Goal: Task Accomplishment & Management: Manage account settings

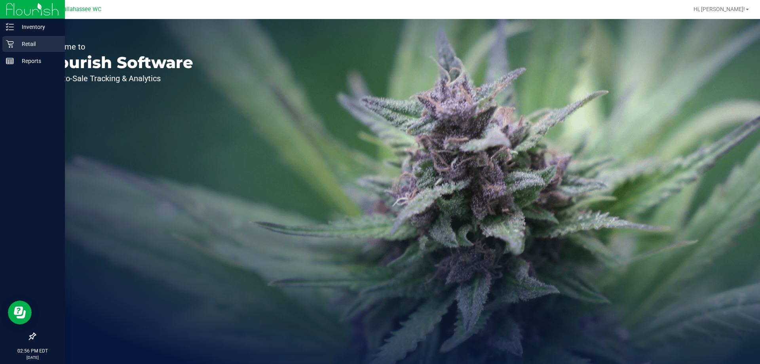
click at [14, 49] on div "Retail" at bounding box center [33, 44] width 63 height 16
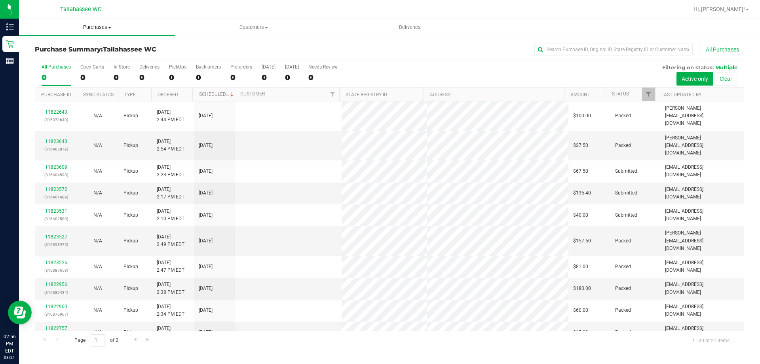
click at [84, 27] on span "Purchases" at bounding box center [97, 27] width 156 height 7
click at [52, 57] on span "Fulfillment" at bounding box center [43, 57] width 49 height 7
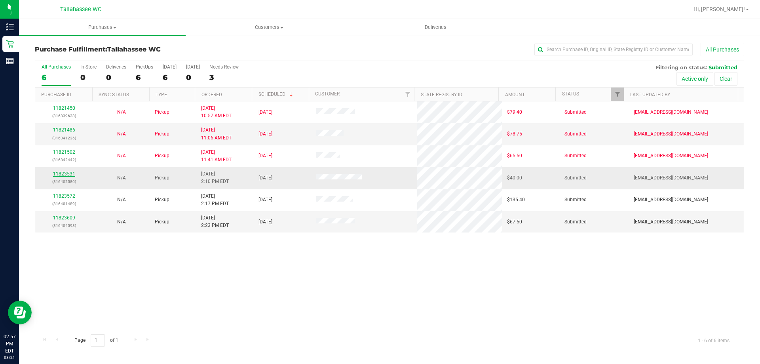
click at [67, 176] on link "11823531" at bounding box center [64, 174] width 22 height 6
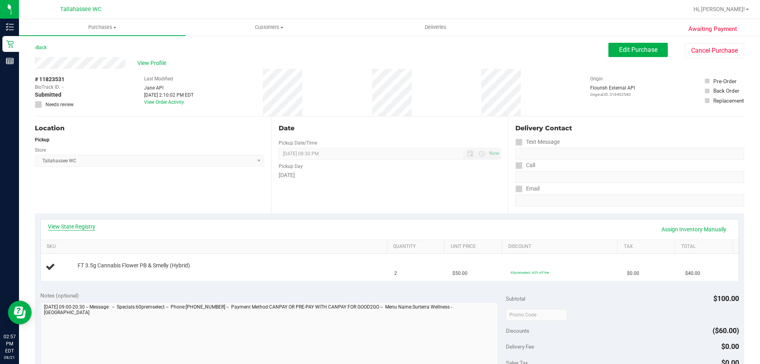
click at [78, 222] on link "View State Registry" at bounding box center [71, 226] width 47 height 8
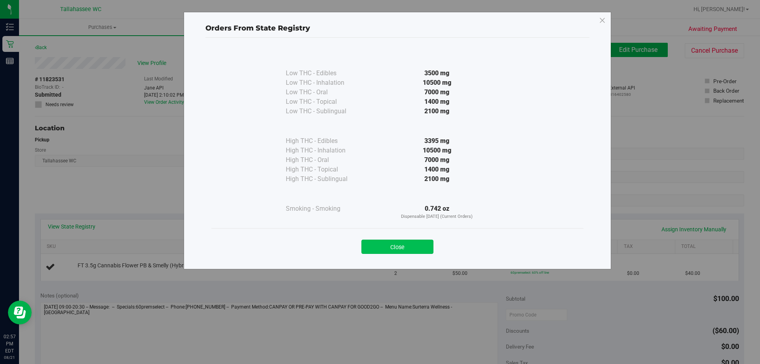
click at [427, 242] on button "Close" at bounding box center [397, 246] width 72 height 14
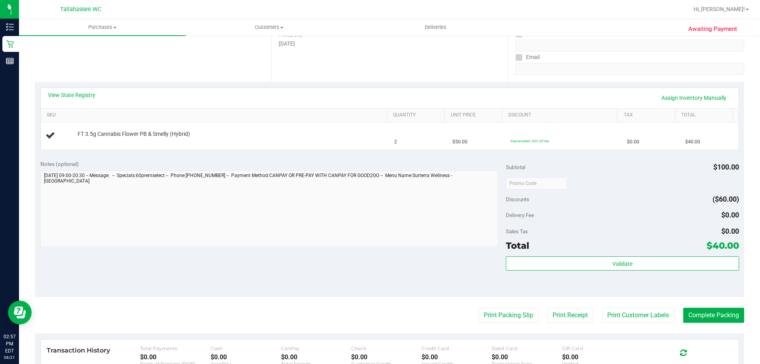
scroll to position [119, 0]
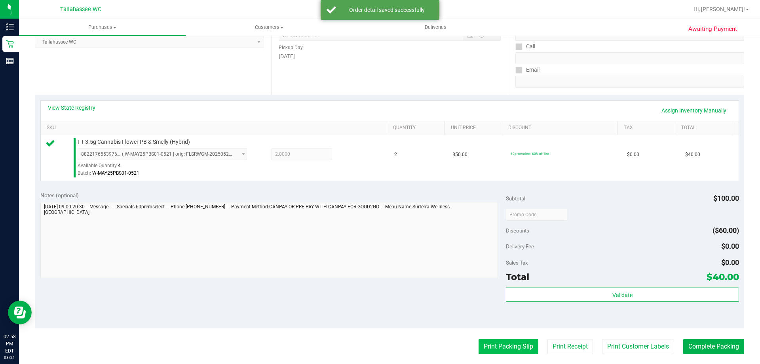
click at [479, 344] on button "Print Packing Slip" at bounding box center [508, 346] width 60 height 15
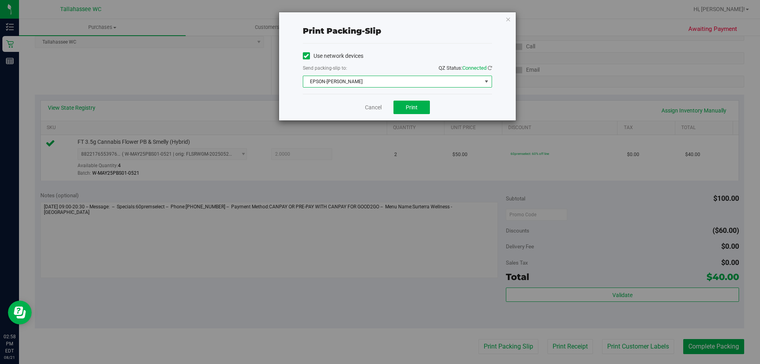
click at [375, 85] on span "EPSON-[PERSON_NAME]" at bounding box center [392, 81] width 178 height 11
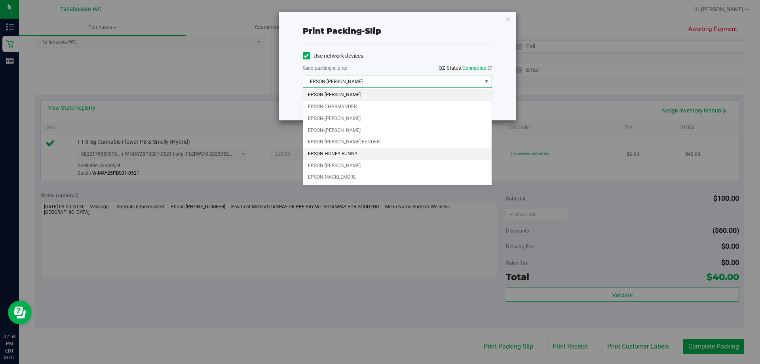
click at [360, 156] on li "EPSON-HONEY-BUNNY" at bounding box center [397, 154] width 188 height 12
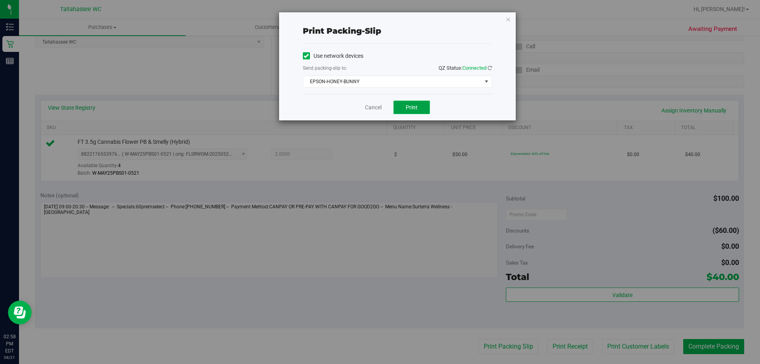
click at [424, 100] on button "Print" at bounding box center [411, 106] width 36 height 13
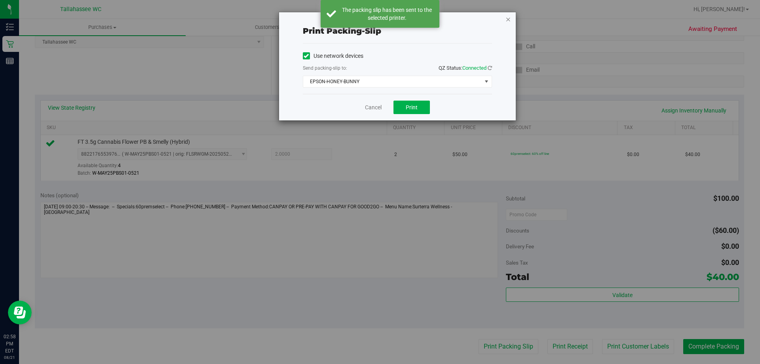
click at [510, 19] on icon "button" at bounding box center [508, 18] width 6 height 9
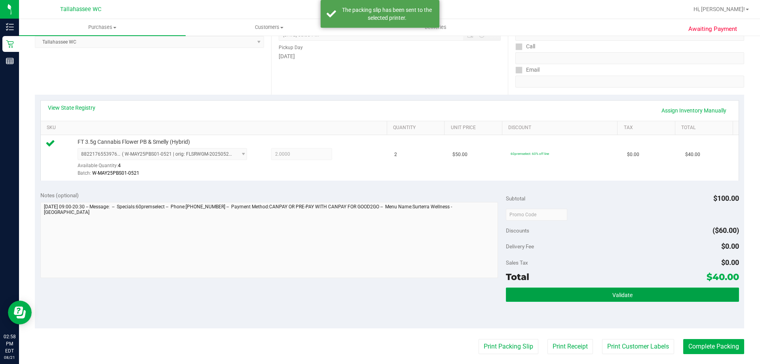
click at [572, 289] on button "Validate" at bounding box center [622, 294] width 233 height 14
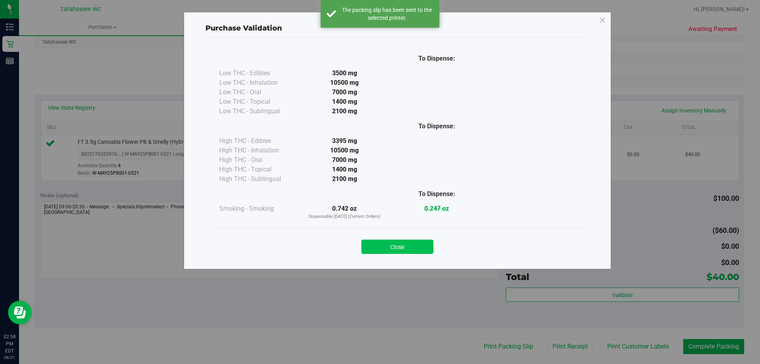
click at [409, 245] on button "Close" at bounding box center [397, 246] width 72 height 14
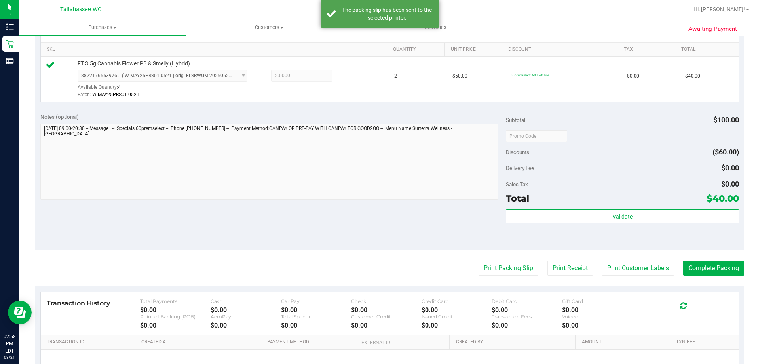
scroll to position [198, 0]
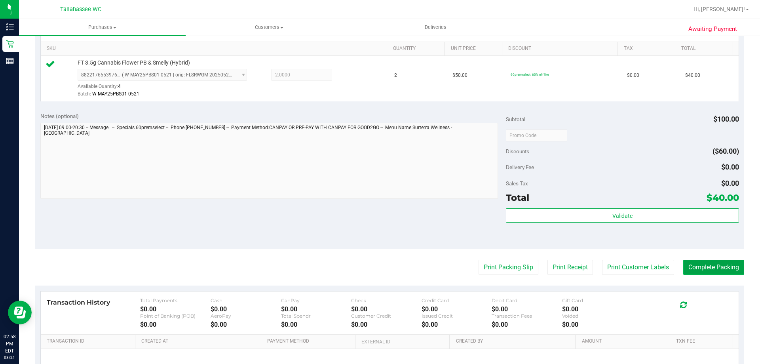
click at [694, 264] on button "Complete Packing" at bounding box center [713, 267] width 61 height 15
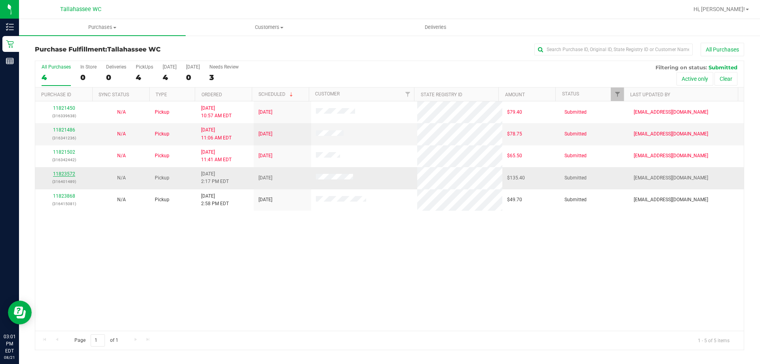
click at [67, 174] on link "11823572" at bounding box center [64, 174] width 22 height 6
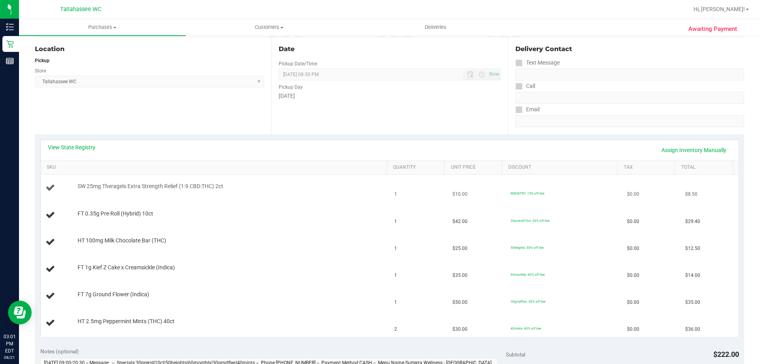
scroll to position [40, 0]
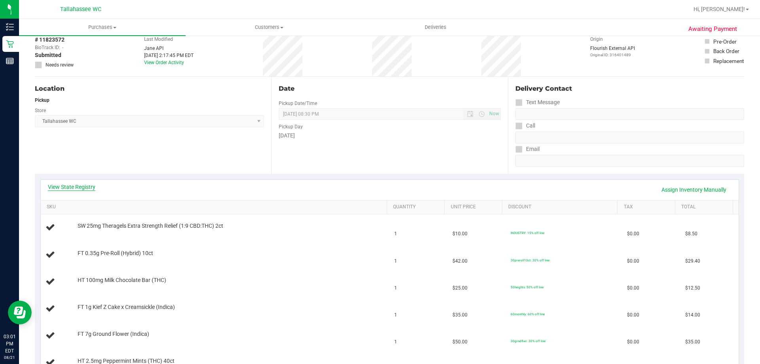
click at [94, 188] on link "View State Registry" at bounding box center [71, 187] width 47 height 8
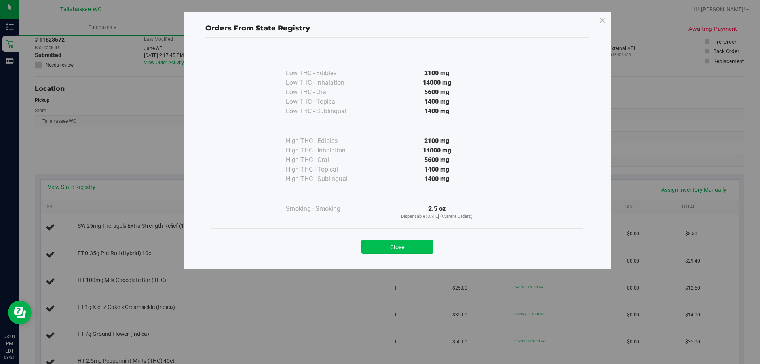
click at [366, 248] on button "Close" at bounding box center [397, 246] width 72 height 14
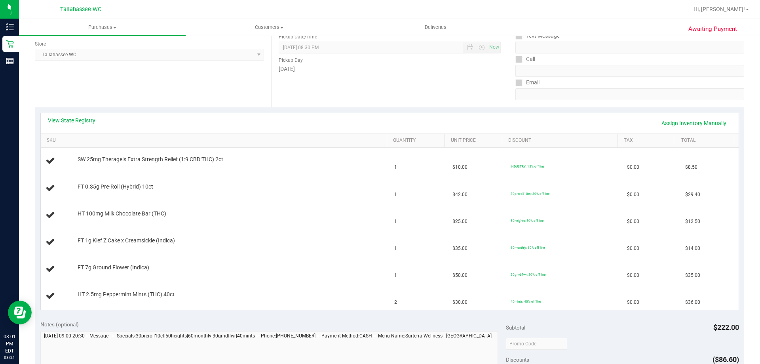
scroll to position [119, 0]
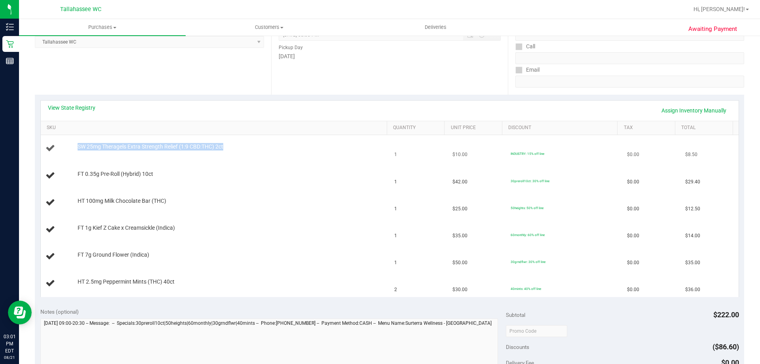
drag, startPoint x: 77, startPoint y: 148, endPoint x: 168, endPoint y: 152, distance: 90.7
click at [168, 152] on div "SW 25mg Theragels Extra Strength Relief (1:9 CBD:THC) 2ct" at bounding box center [214, 148] width 339 height 11
click at [235, 148] on div "SW 25mg Theragels Extra Strength Relief (1:9 CBD:THC) 2ct" at bounding box center [228, 147] width 309 height 8
drag, startPoint x: 78, startPoint y: 150, endPoint x: 85, endPoint y: 148, distance: 8.3
click at [85, 148] on div "SW 25mg Theragels Extra Strength Relief (1:9 CBD:THC) 2ct" at bounding box center [228, 147] width 309 height 8
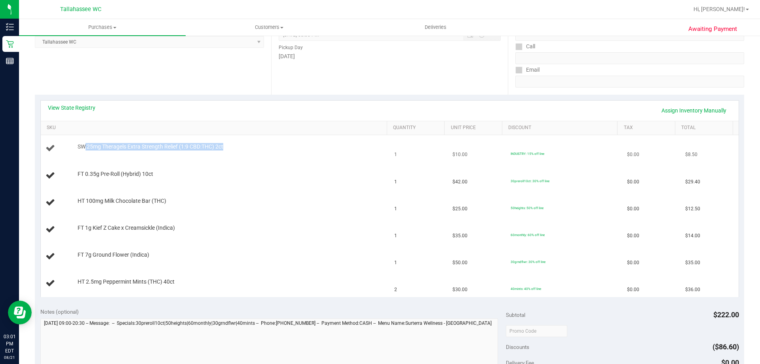
click at [85, 148] on span "SW 25mg Theragels Extra Strength Relief (1:9 CBD:THC) 2ct" at bounding box center [151, 147] width 146 height 8
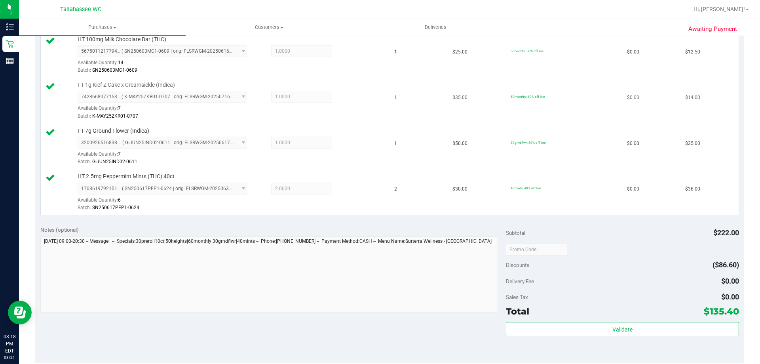
scroll to position [435, 0]
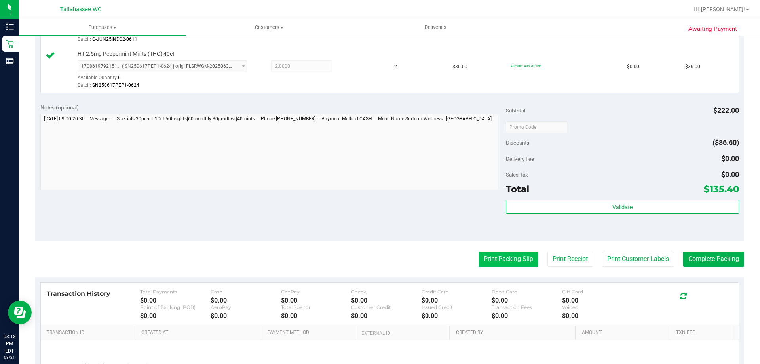
click at [488, 260] on button "Print Packing Slip" at bounding box center [508, 258] width 60 height 15
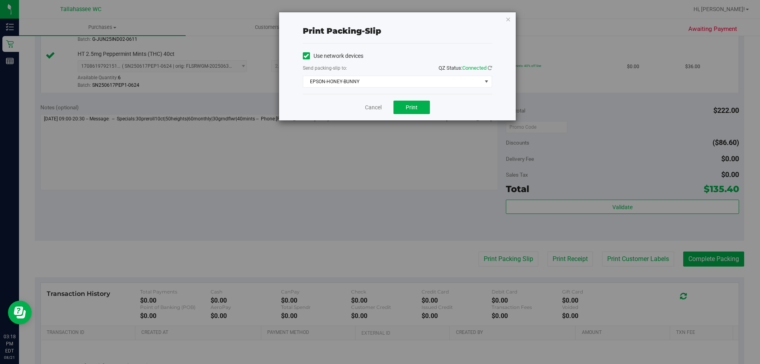
click at [511, 23] on div "Print packing-slip Use network devices Send packing-slip to: QZ Status: Connect…" at bounding box center [397, 66] width 237 height 108
click at [508, 20] on icon "button" at bounding box center [508, 18] width 6 height 9
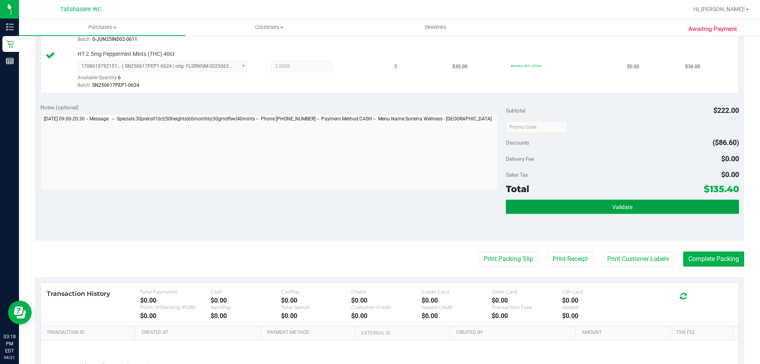
click at [578, 210] on button "Validate" at bounding box center [622, 206] width 233 height 14
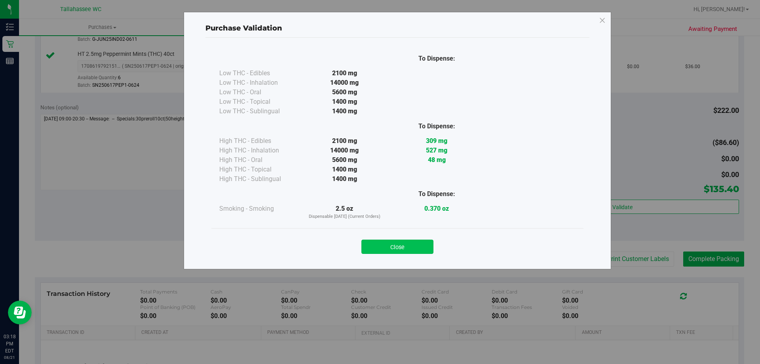
click at [379, 246] on button "Close" at bounding box center [397, 246] width 72 height 14
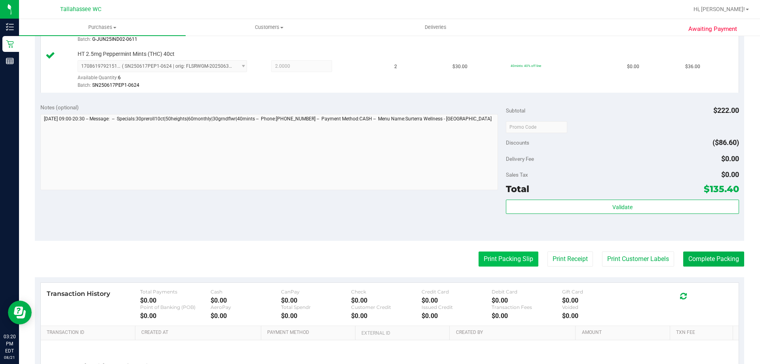
click at [525, 260] on button "Print Packing Slip" at bounding box center [508, 258] width 60 height 15
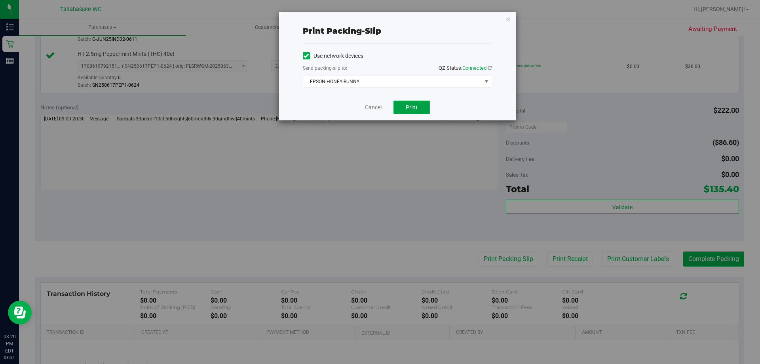
click at [418, 109] on button "Print" at bounding box center [411, 106] width 36 height 13
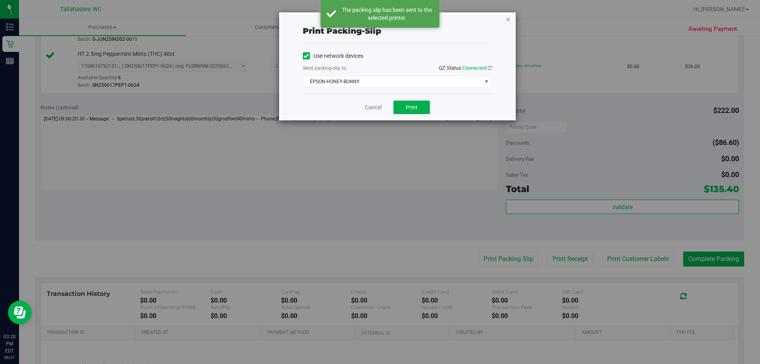
click at [508, 18] on icon "button" at bounding box center [508, 18] width 6 height 9
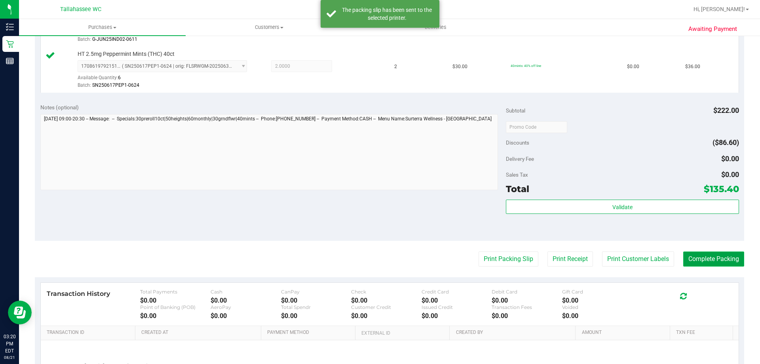
click at [706, 263] on button "Complete Packing" at bounding box center [713, 258] width 61 height 15
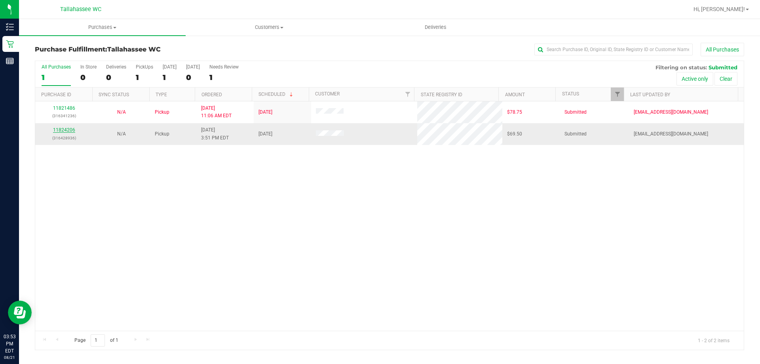
click at [66, 128] on link "11824206" at bounding box center [64, 130] width 22 height 6
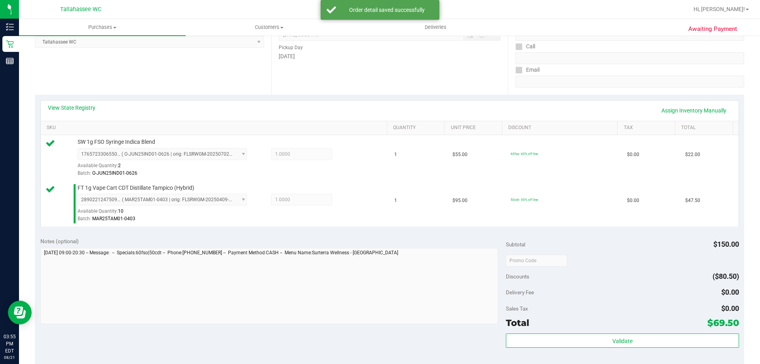
scroll to position [158, 0]
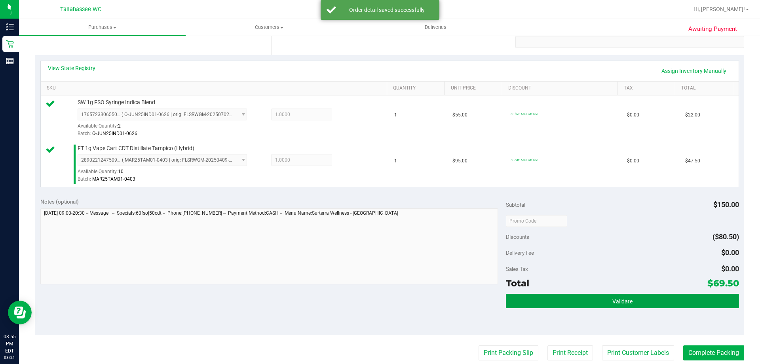
click at [689, 299] on button "Validate" at bounding box center [622, 301] width 233 height 14
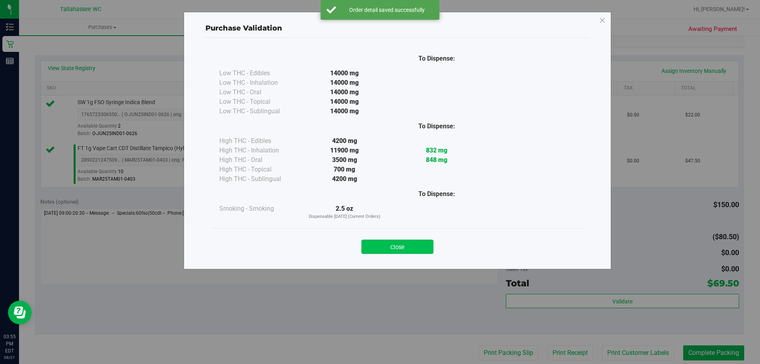
click at [407, 239] on button "Close" at bounding box center [397, 246] width 72 height 14
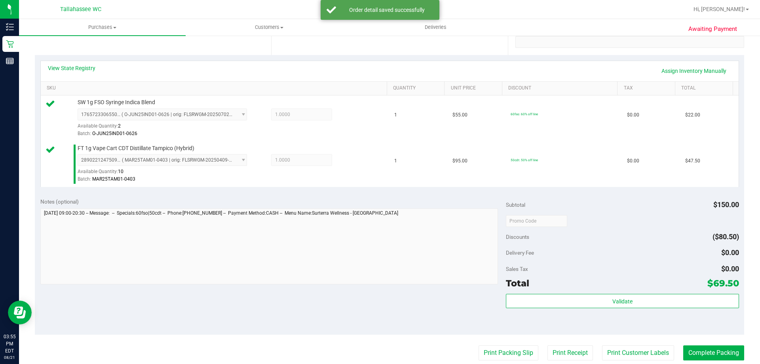
scroll to position [317, 0]
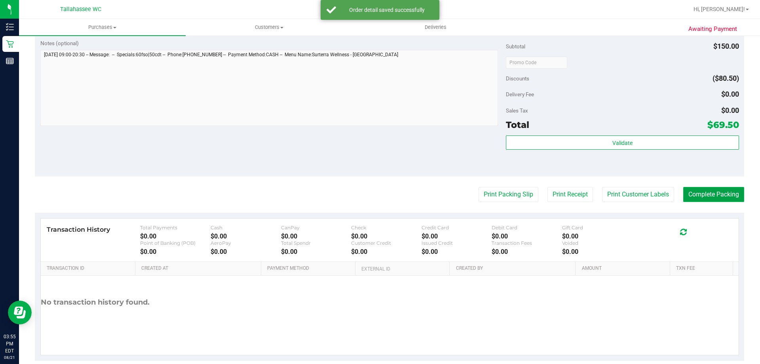
click at [707, 193] on button "Complete Packing" at bounding box center [713, 194] width 61 height 15
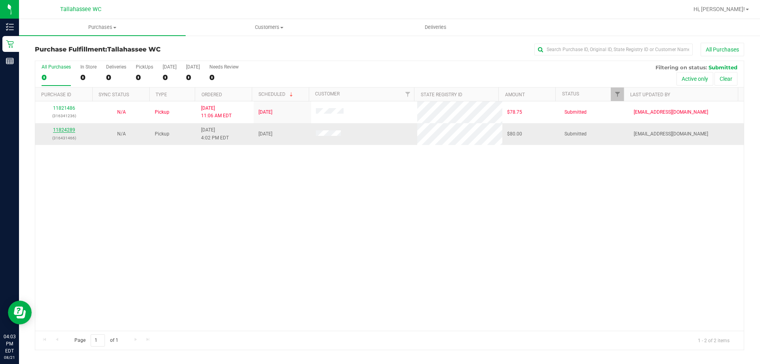
click at [62, 131] on link "11824289" at bounding box center [64, 130] width 22 height 6
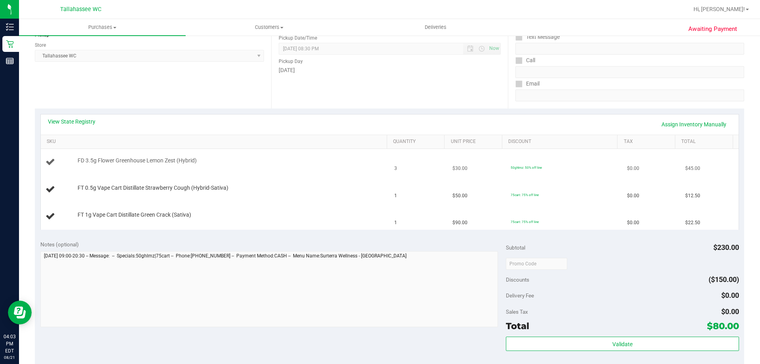
scroll to position [119, 0]
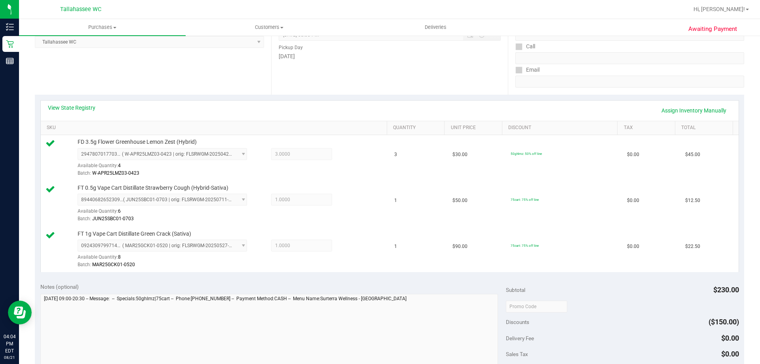
click at [95, 106] on div "View State Registry Assign Inventory Manually" at bounding box center [389, 110] width 683 height 13
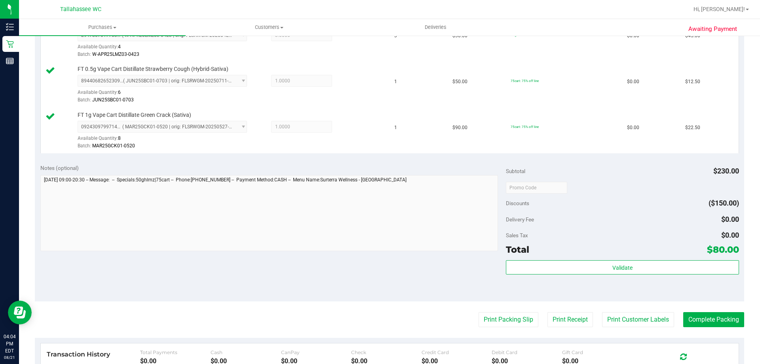
click at [615, 275] on div "Validate" at bounding box center [622, 278] width 233 height 36
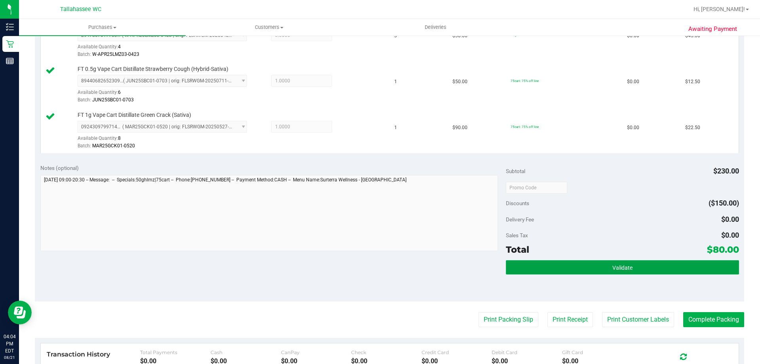
click at [616, 269] on span "Validate" at bounding box center [622, 267] width 20 height 6
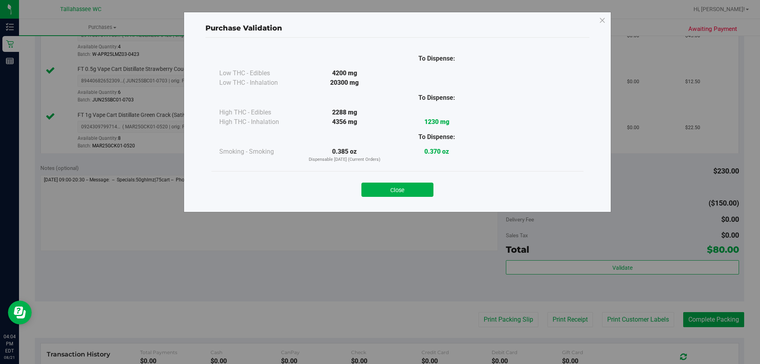
click at [393, 179] on div "Close" at bounding box center [397, 187] width 360 height 20
click at [392, 187] on button "Close" at bounding box center [397, 189] width 72 height 14
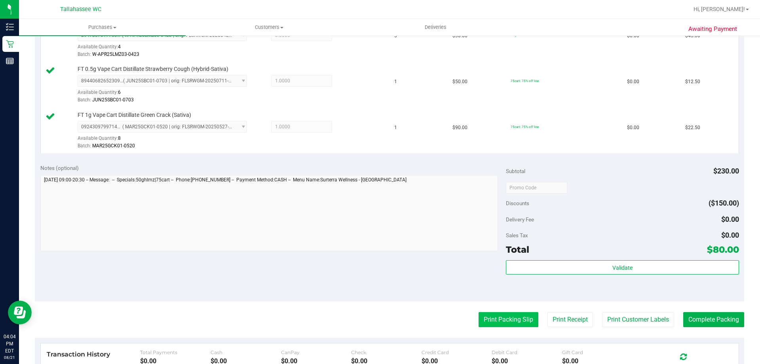
click at [478, 312] on button "Print Packing Slip" at bounding box center [508, 319] width 60 height 15
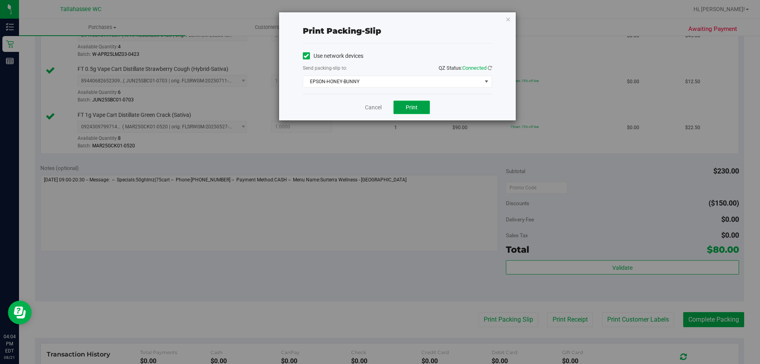
click at [404, 108] on button "Print" at bounding box center [411, 106] width 36 height 13
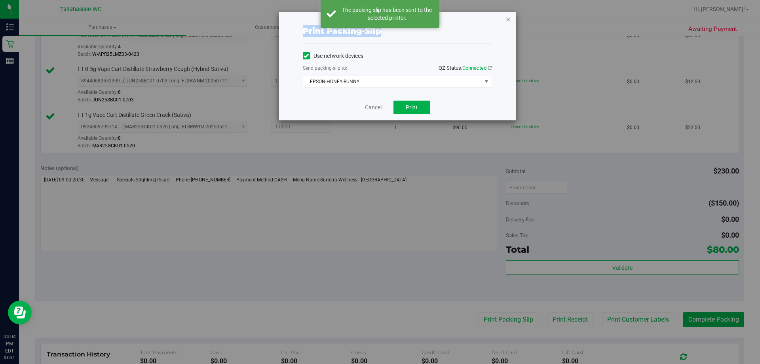
click at [507, 18] on div "Print packing-slip Use network devices Send packing-slip to: QZ Status: Connect…" at bounding box center [397, 66] width 237 height 108
click at [507, 18] on icon "button" at bounding box center [508, 18] width 6 height 9
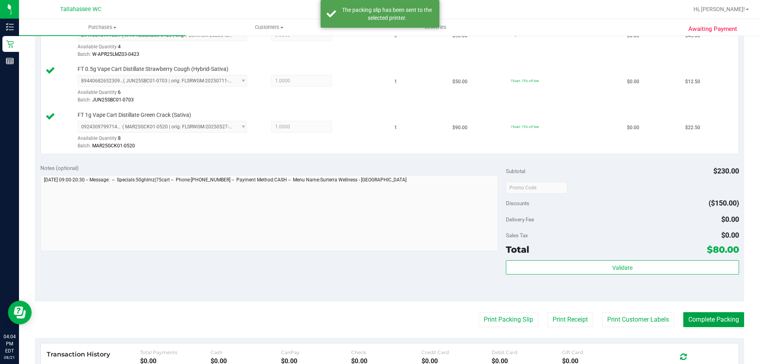
click at [708, 315] on button "Complete Packing" at bounding box center [713, 319] width 61 height 15
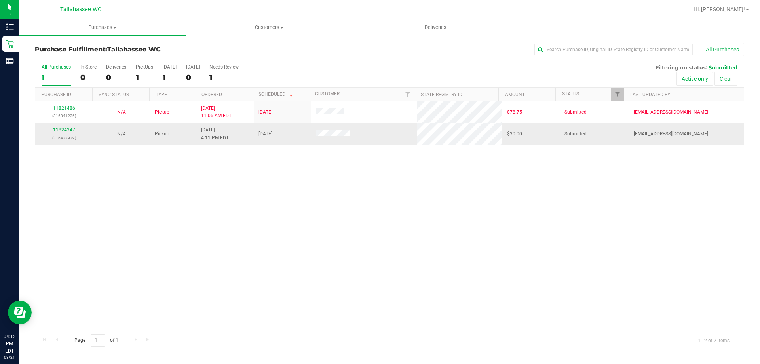
click at [70, 125] on td "11824347 (316433939)" at bounding box center [63, 133] width 57 height 21
click at [68, 131] on link "11824347" at bounding box center [64, 130] width 22 height 6
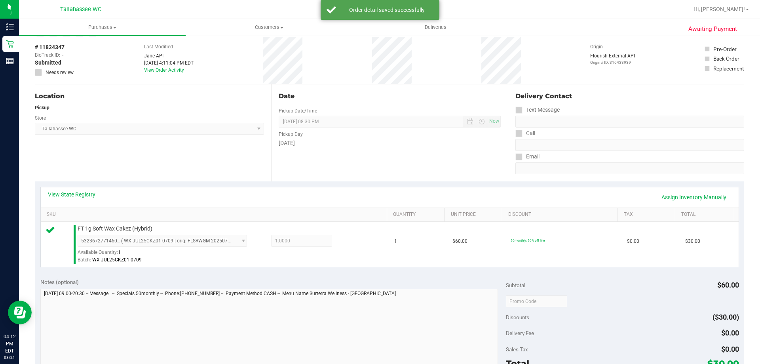
scroll to position [198, 0]
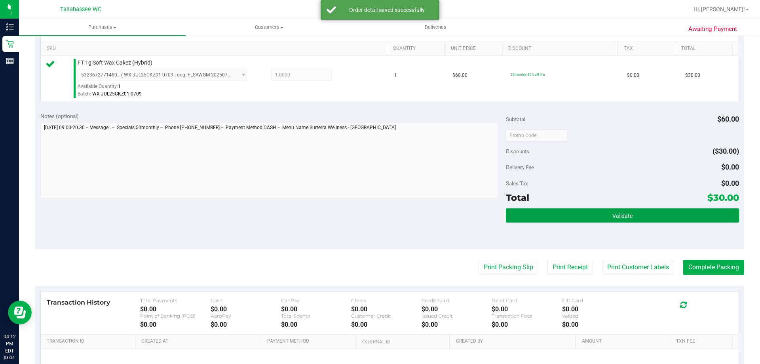
click at [640, 219] on button "Validate" at bounding box center [622, 215] width 233 height 14
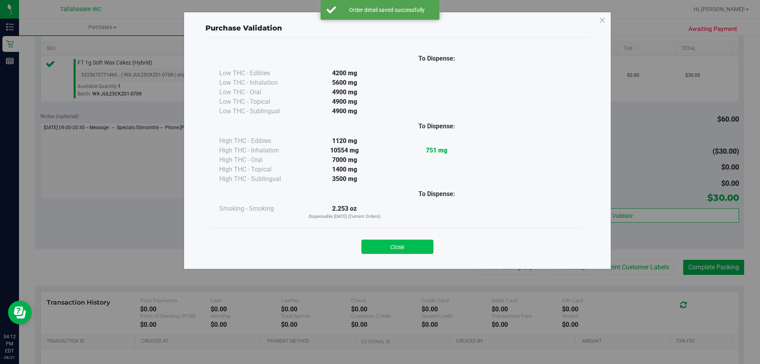
click at [416, 246] on button "Close" at bounding box center [397, 246] width 72 height 14
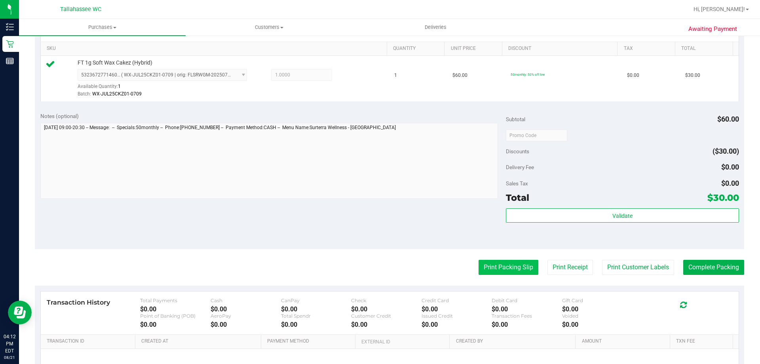
click at [500, 269] on button "Print Packing Slip" at bounding box center [508, 267] width 60 height 15
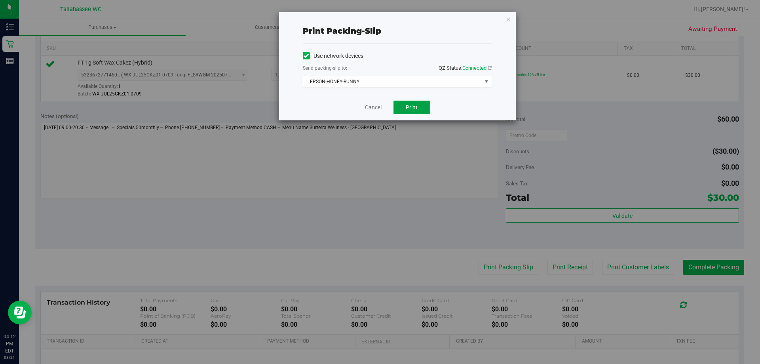
click at [396, 105] on button "Print" at bounding box center [411, 106] width 36 height 13
click at [509, 19] on icon "button" at bounding box center [508, 18] width 6 height 9
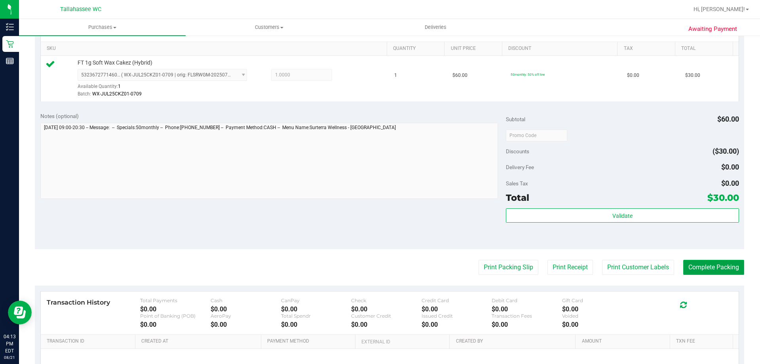
click at [696, 265] on button "Complete Packing" at bounding box center [713, 267] width 61 height 15
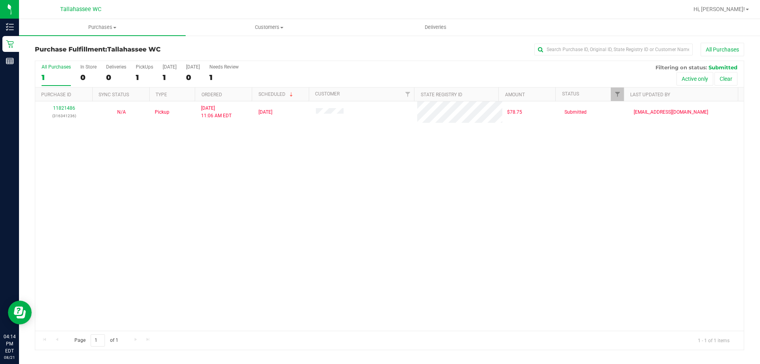
click at [252, 299] on div "11821486 (316341236) N/A Pickup 8/21/2025 11:06 AM EDT 8/21/2025 $78.75 Submitt…" at bounding box center [389, 215] width 708 height 229
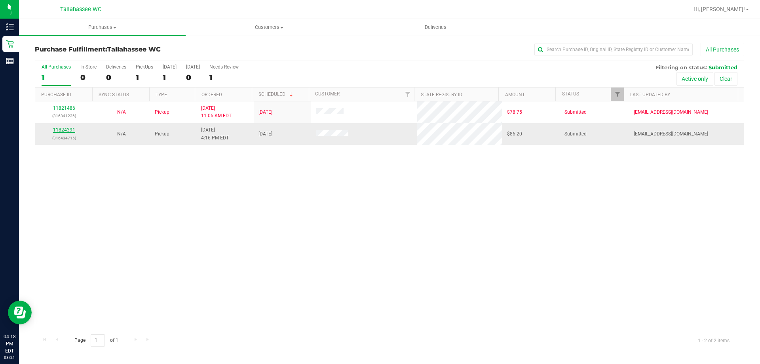
click at [57, 131] on link "11824391" at bounding box center [64, 130] width 22 height 6
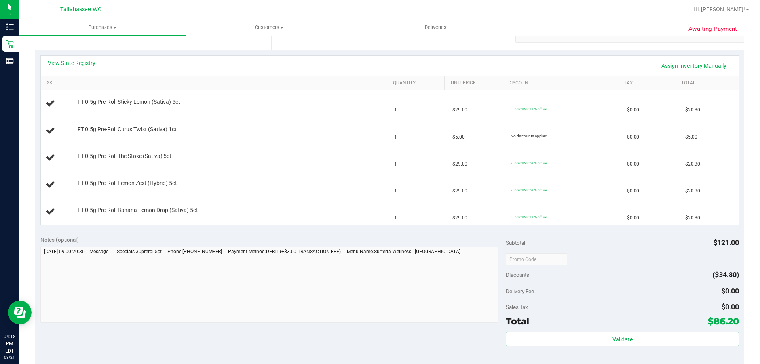
scroll to position [198, 0]
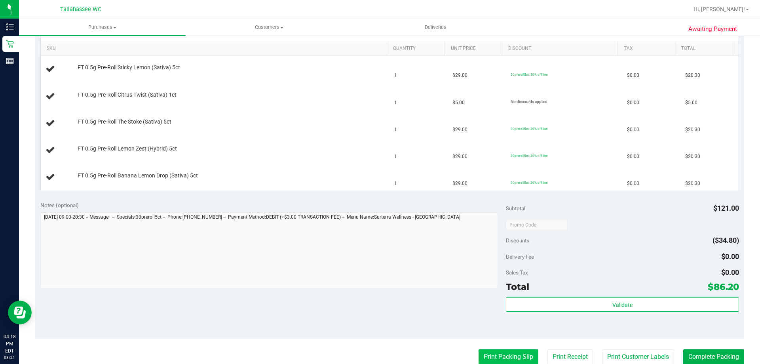
click at [509, 353] on button "Print Packing Slip" at bounding box center [508, 356] width 60 height 15
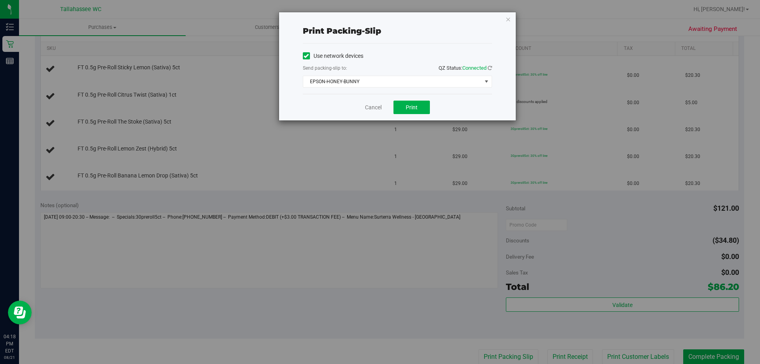
click at [412, 99] on div "Cancel Print" at bounding box center [397, 107] width 189 height 27
drag, startPoint x: 412, startPoint y: 99, endPoint x: 412, endPoint y: 104, distance: 4.7
click at [412, 100] on div "Cancel Print" at bounding box center [397, 107] width 189 height 27
click at [411, 104] on span "Print" at bounding box center [412, 107] width 12 height 6
click at [510, 22] on icon "button" at bounding box center [508, 18] width 6 height 9
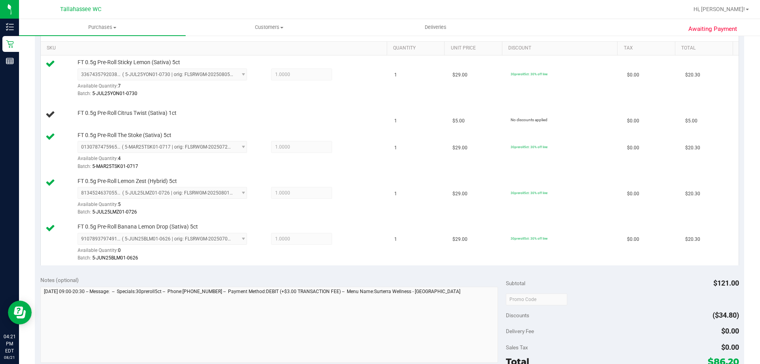
scroll to position [447, 0]
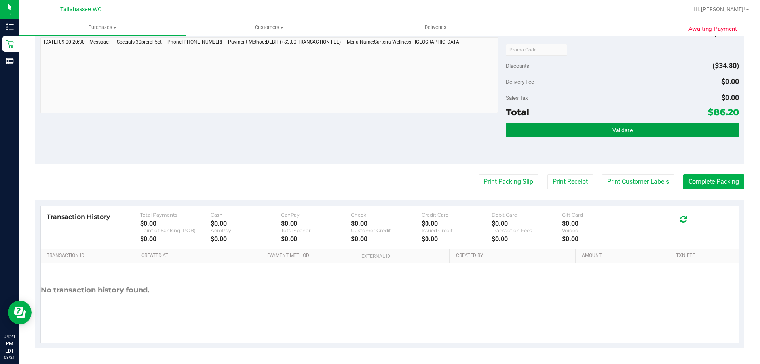
click at [607, 135] on button "Validate" at bounding box center [622, 130] width 233 height 14
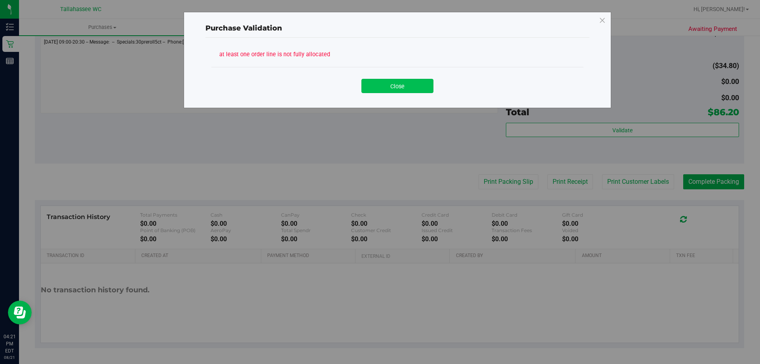
click at [391, 85] on button "Close" at bounding box center [397, 86] width 72 height 14
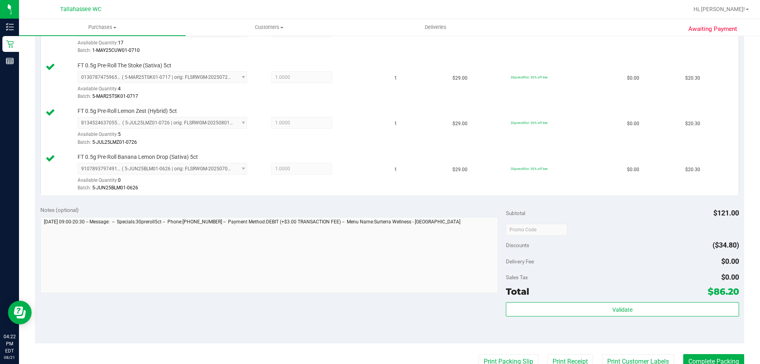
scroll to position [368, 0]
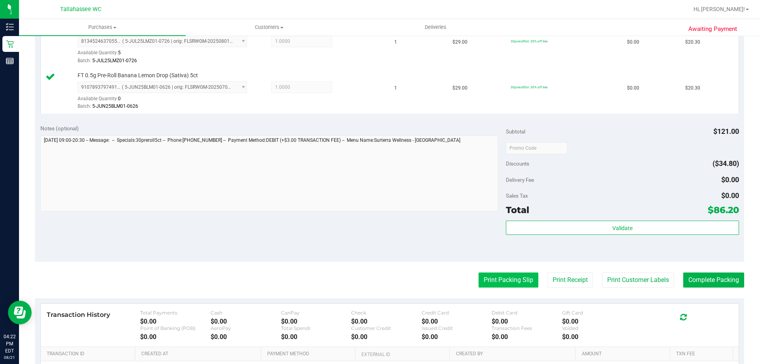
click at [507, 281] on button "Print Packing Slip" at bounding box center [508, 279] width 60 height 15
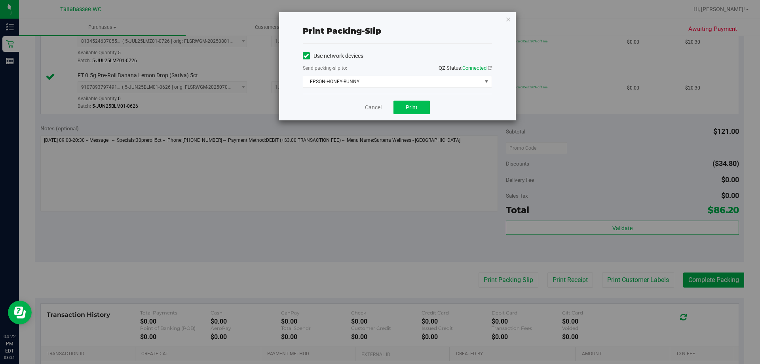
click at [410, 107] on span "Print" at bounding box center [412, 107] width 12 height 6
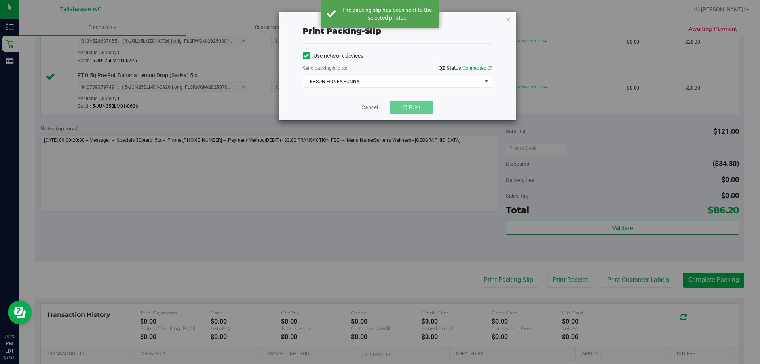
click at [508, 18] on icon "button" at bounding box center [508, 18] width 6 height 9
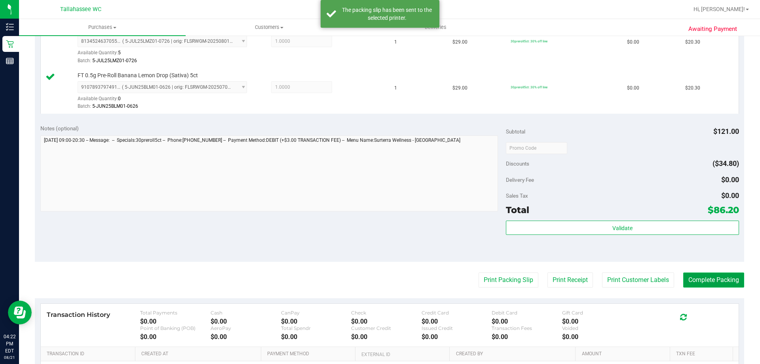
click at [698, 284] on button "Complete Packing" at bounding box center [713, 279] width 61 height 15
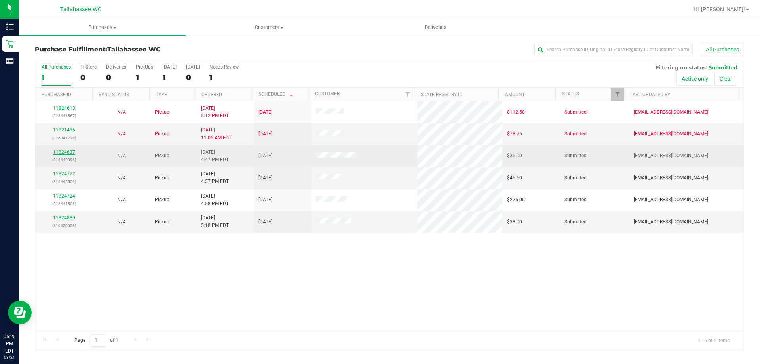
click at [69, 153] on link "11824637" at bounding box center [64, 152] width 22 height 6
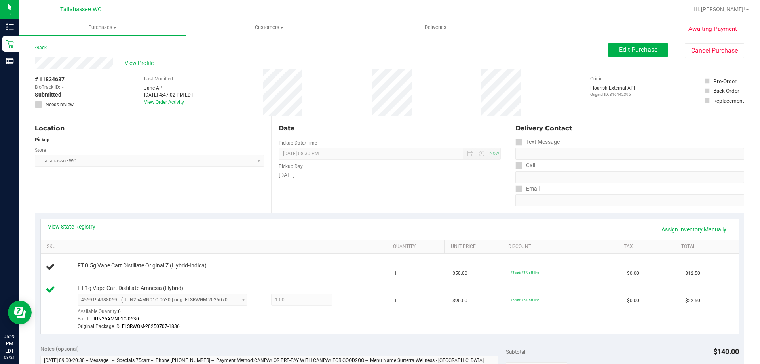
click at [40, 48] on link "Back" at bounding box center [41, 48] width 12 height 6
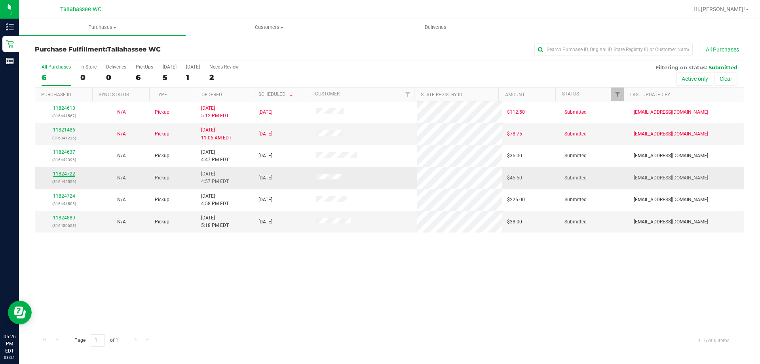
click at [64, 173] on link "11824722" at bounding box center [64, 174] width 22 height 6
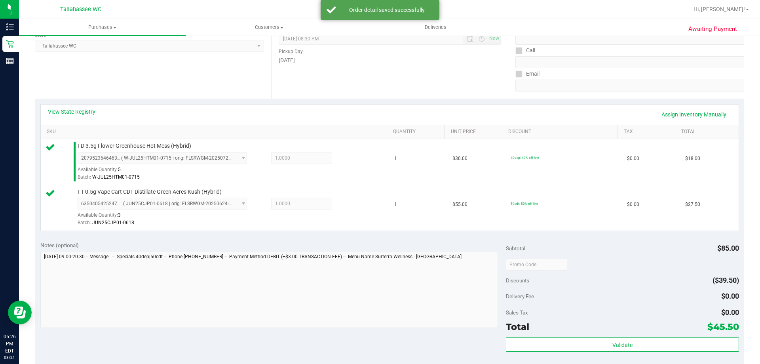
scroll to position [158, 0]
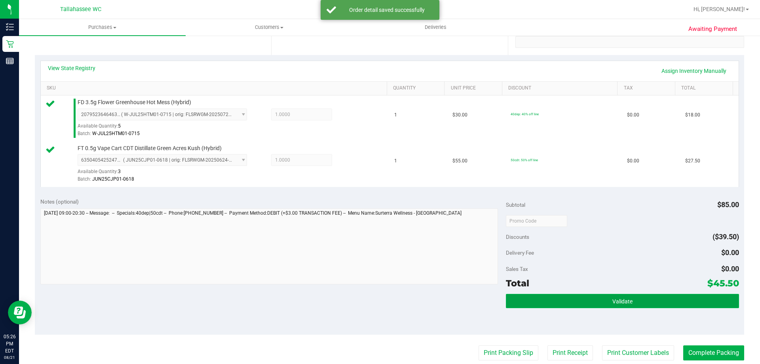
click at [548, 296] on button "Validate" at bounding box center [622, 301] width 233 height 14
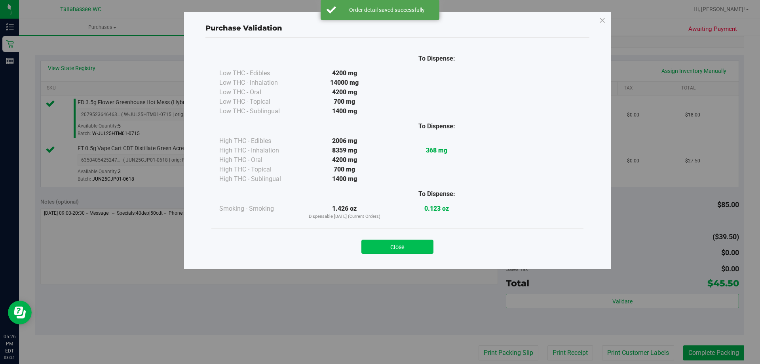
click at [421, 242] on button "Close" at bounding box center [397, 246] width 72 height 14
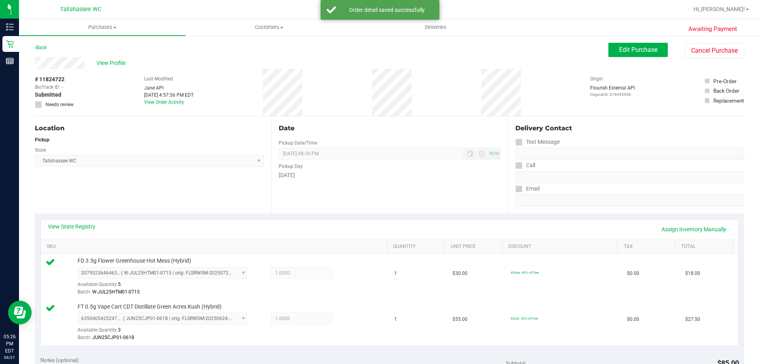
scroll to position [237, 0]
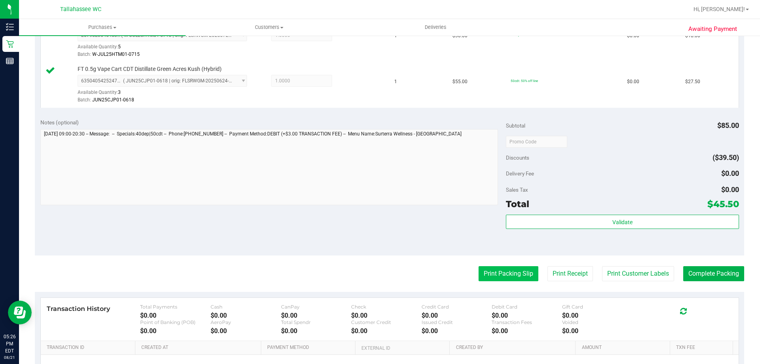
click at [504, 275] on button "Print Packing Slip" at bounding box center [508, 273] width 60 height 15
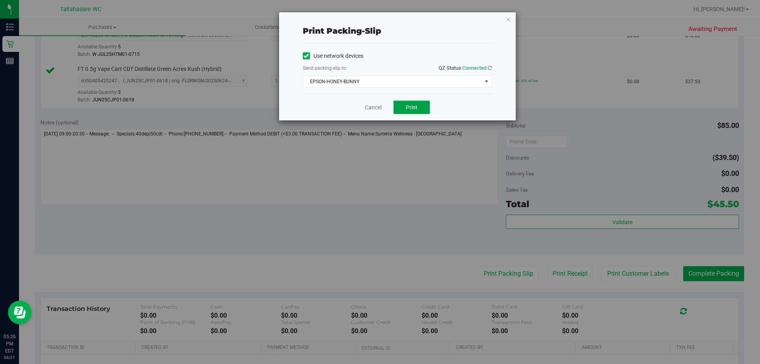
click at [409, 102] on button "Print" at bounding box center [411, 106] width 36 height 13
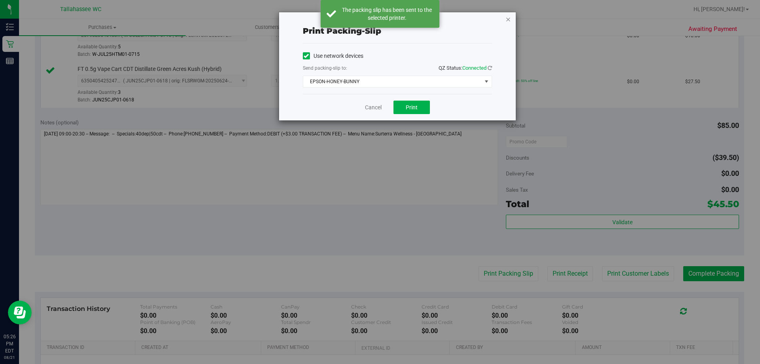
click at [505, 20] on icon "button" at bounding box center [508, 18] width 6 height 9
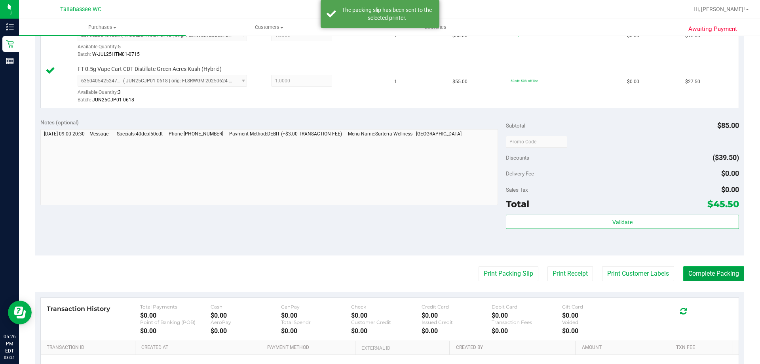
click at [704, 274] on button "Complete Packing" at bounding box center [713, 273] width 61 height 15
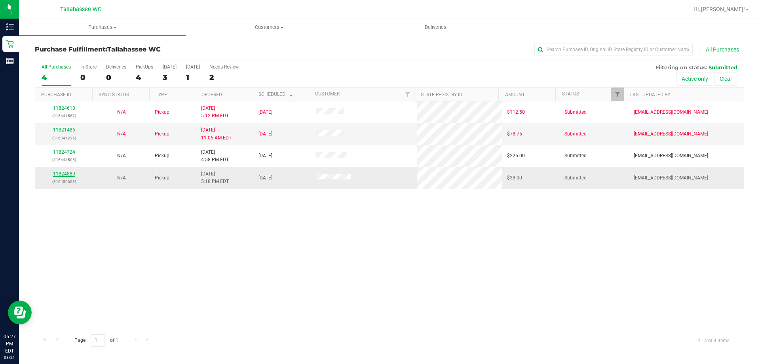
click at [73, 174] on link "11824889" at bounding box center [64, 174] width 22 height 6
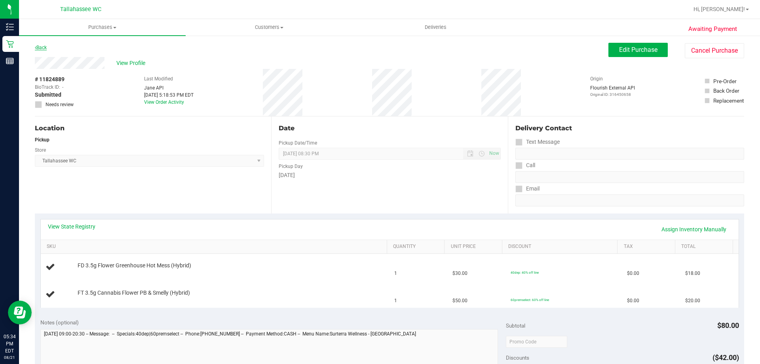
click at [47, 46] on link "Back" at bounding box center [41, 48] width 12 height 6
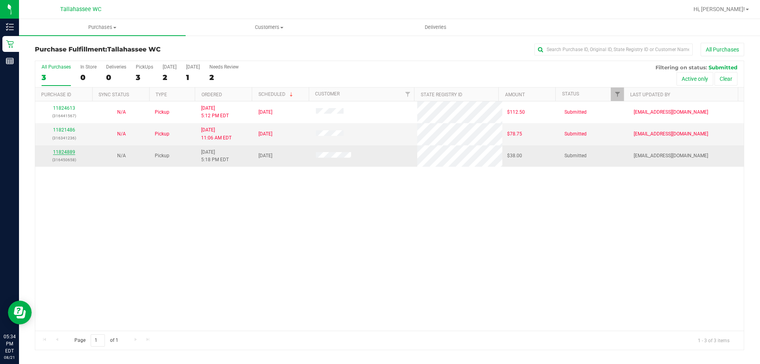
click at [73, 150] on link "11824889" at bounding box center [64, 152] width 22 height 6
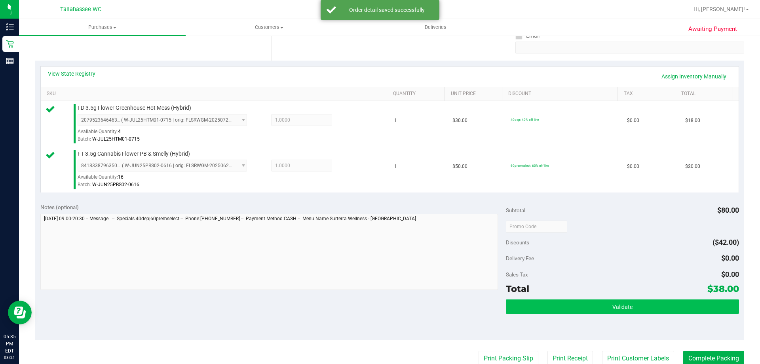
scroll to position [237, 0]
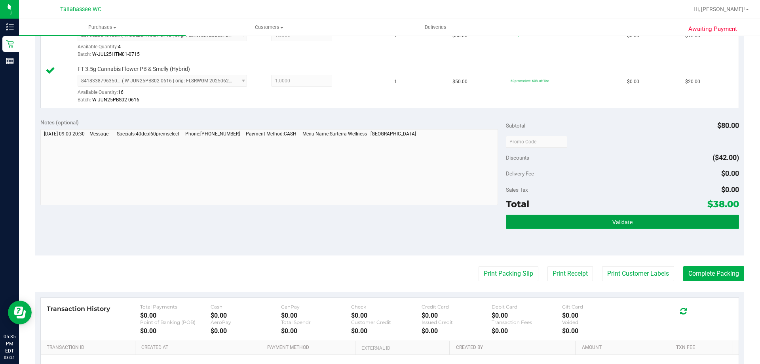
click at [652, 226] on button "Validate" at bounding box center [622, 221] width 233 height 14
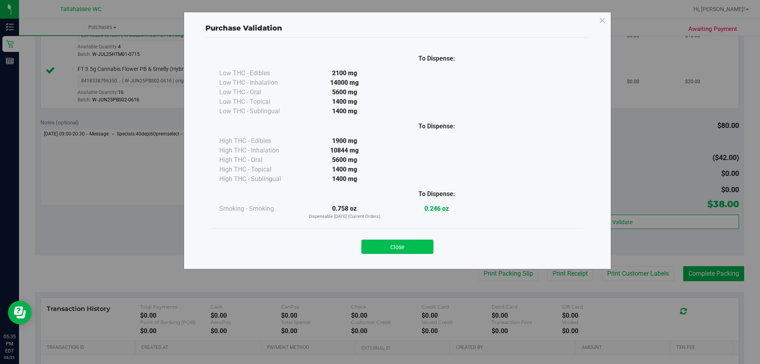
click at [397, 247] on button "Close" at bounding box center [397, 246] width 72 height 14
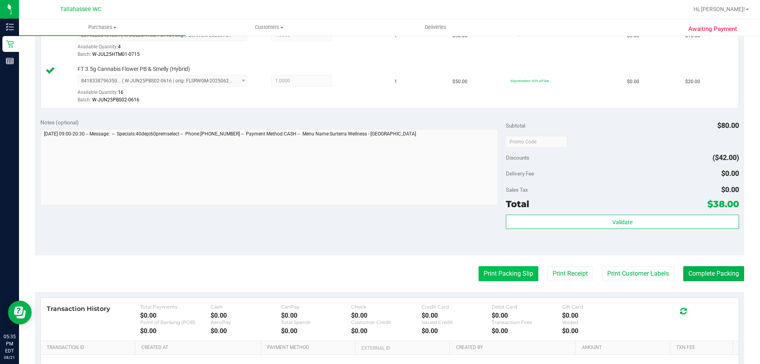
click at [516, 272] on button "Print Packing Slip" at bounding box center [508, 273] width 60 height 15
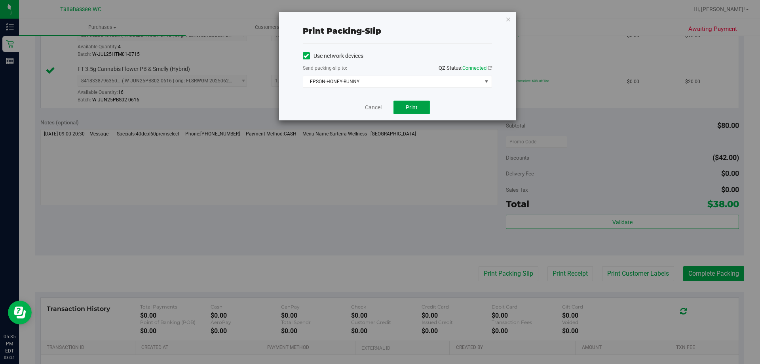
click at [421, 108] on button "Print" at bounding box center [411, 106] width 36 height 13
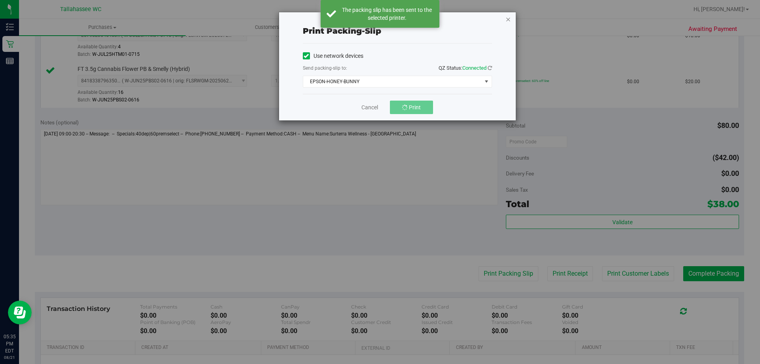
click at [506, 22] on icon "button" at bounding box center [508, 18] width 6 height 9
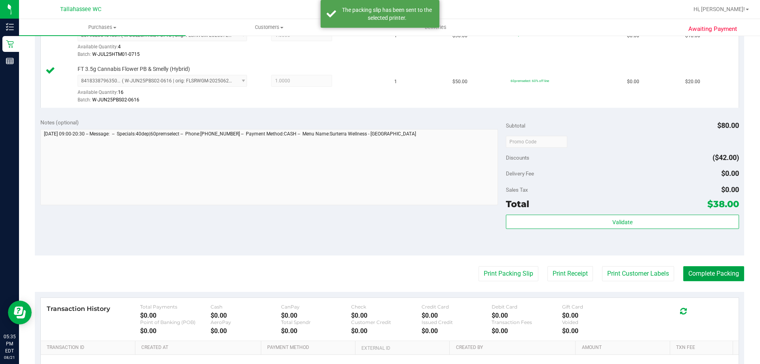
click at [718, 271] on button "Complete Packing" at bounding box center [713, 273] width 61 height 15
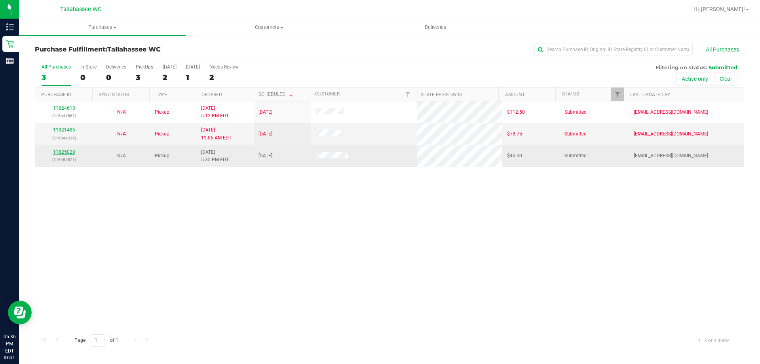
click at [59, 154] on link "11825029" at bounding box center [64, 152] width 22 height 6
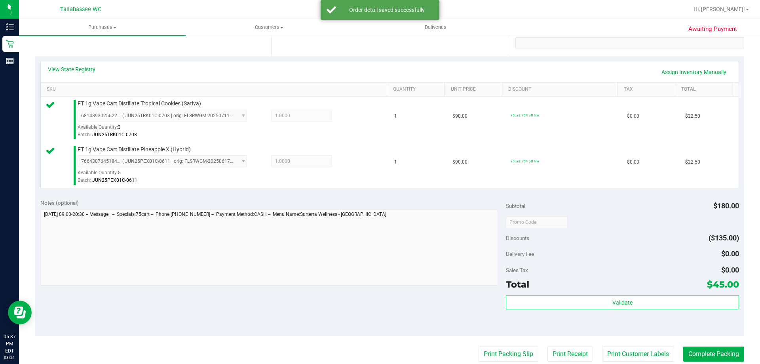
scroll to position [237, 0]
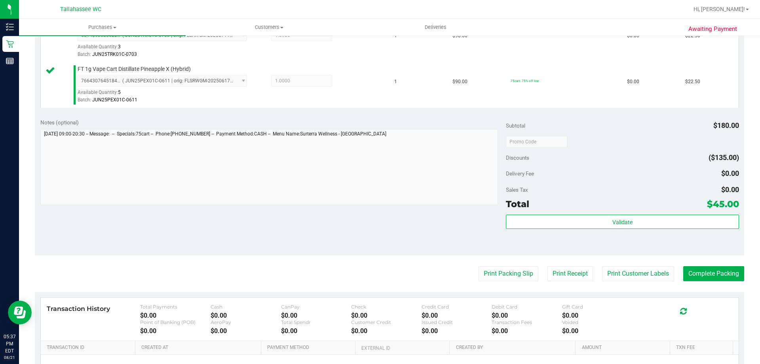
click at [572, 229] on div "Validate" at bounding box center [622, 221] width 233 height 15
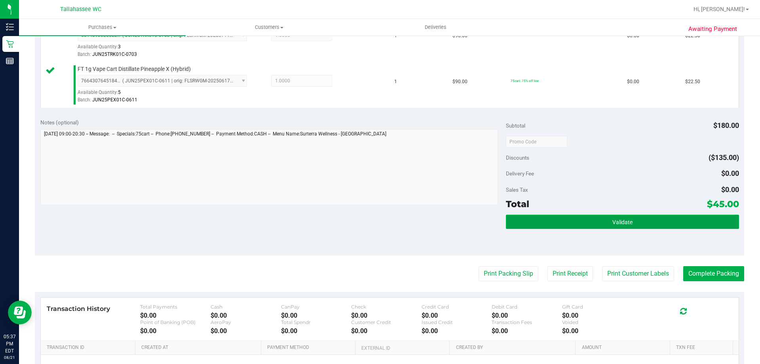
click at [572, 228] on button "Validate" at bounding box center [622, 221] width 233 height 14
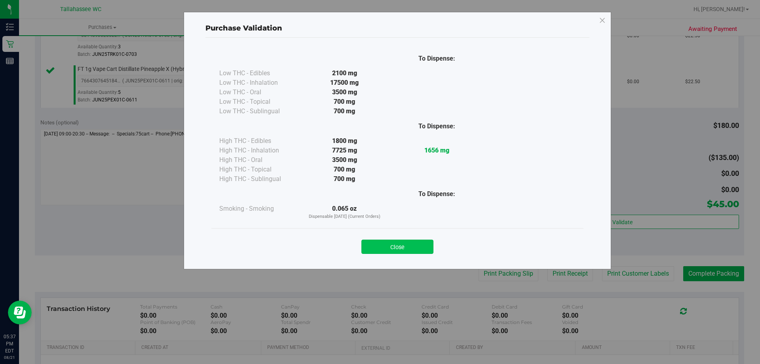
click at [374, 248] on button "Close" at bounding box center [397, 246] width 72 height 14
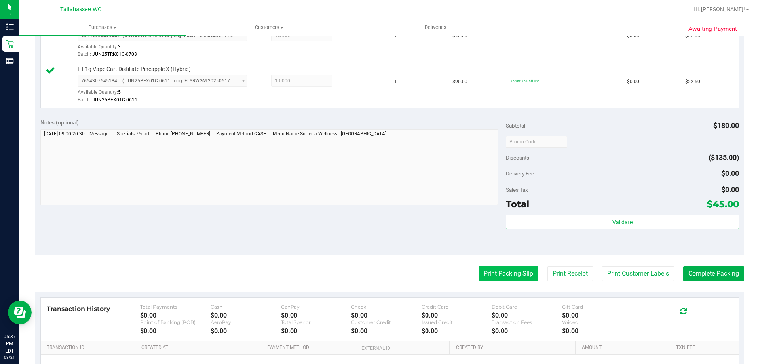
click at [499, 276] on button "Print Packing Slip" at bounding box center [508, 273] width 60 height 15
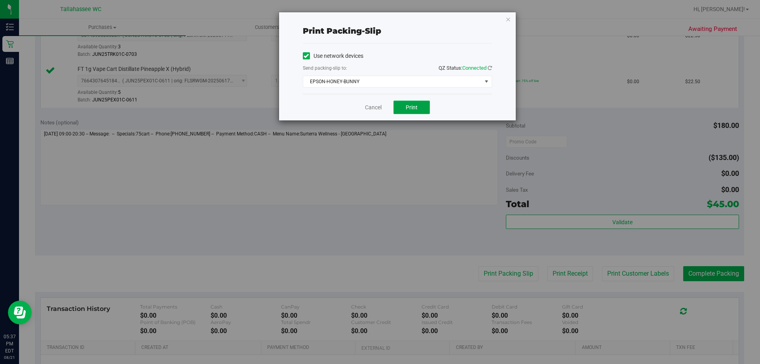
click at [420, 108] on button "Print" at bounding box center [411, 106] width 36 height 13
click at [506, 19] on icon "button" at bounding box center [508, 18] width 6 height 9
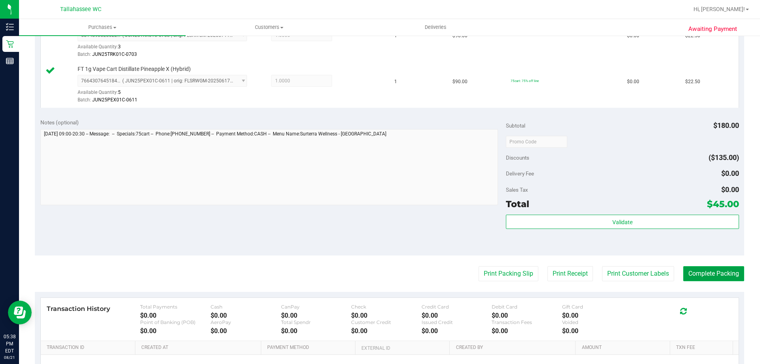
click at [688, 273] on button "Complete Packing" at bounding box center [713, 273] width 61 height 15
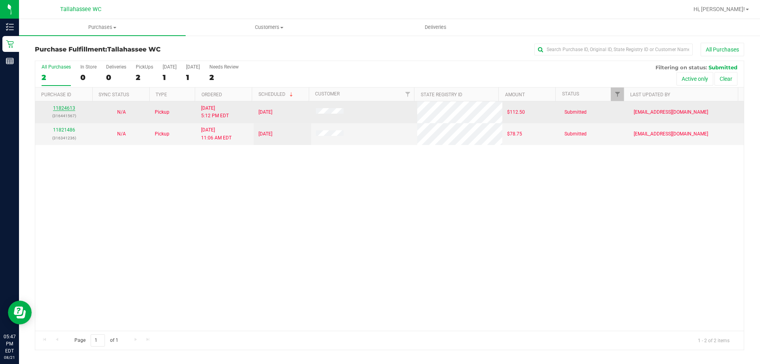
click at [65, 108] on link "11824613" at bounding box center [64, 108] width 22 height 6
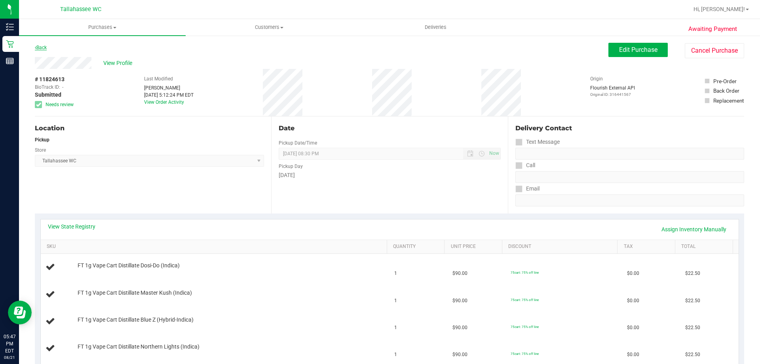
click at [41, 45] on link "Back" at bounding box center [41, 48] width 12 height 6
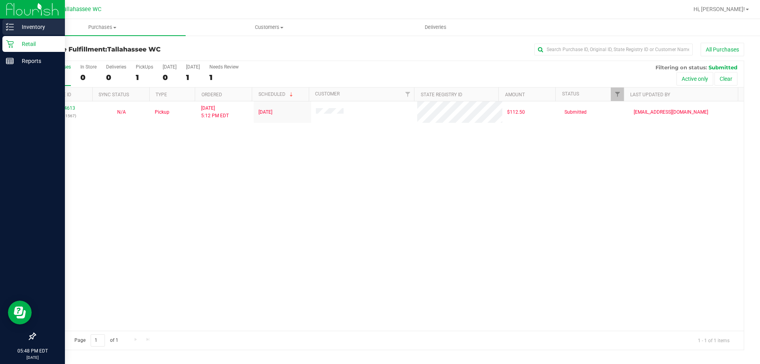
click at [34, 24] on p "Inventory" at bounding box center [37, 26] width 47 height 9
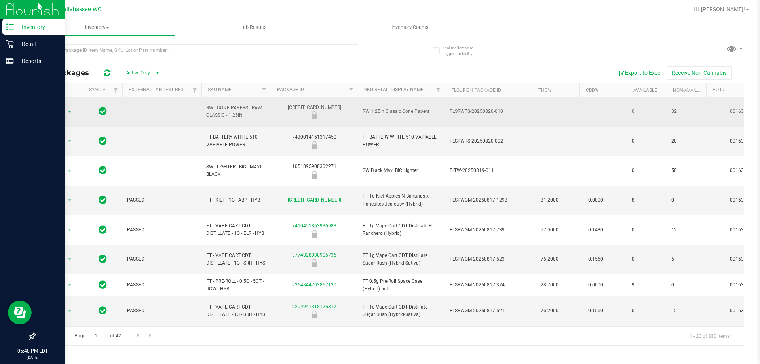
click at [69, 108] on span "select" at bounding box center [69, 111] width 6 height 6
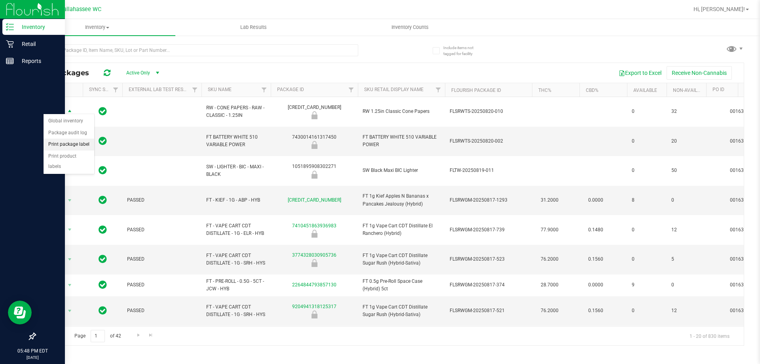
click at [72, 146] on li "Print package label" at bounding box center [69, 144] width 51 height 12
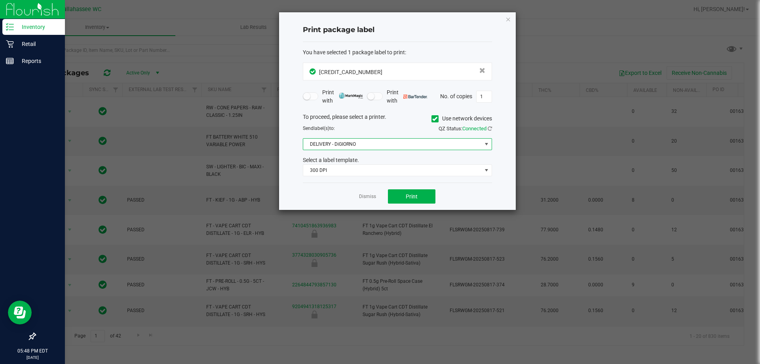
click at [391, 141] on span "DELIVERY - DiGIORNO" at bounding box center [392, 143] width 178 height 11
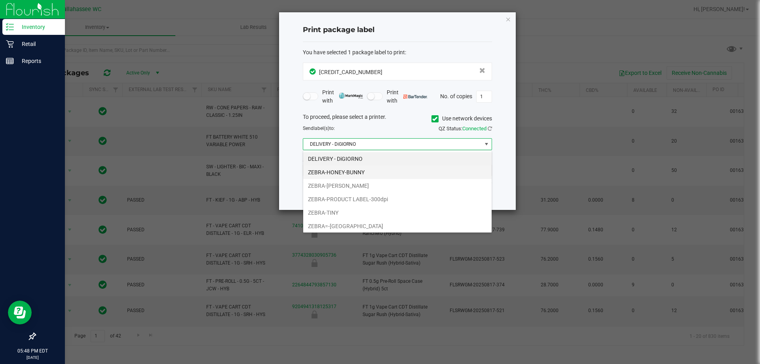
scroll to position [12, 189]
click at [377, 172] on li "ZEBRA-HONEY-BUNNY" at bounding box center [397, 171] width 188 height 13
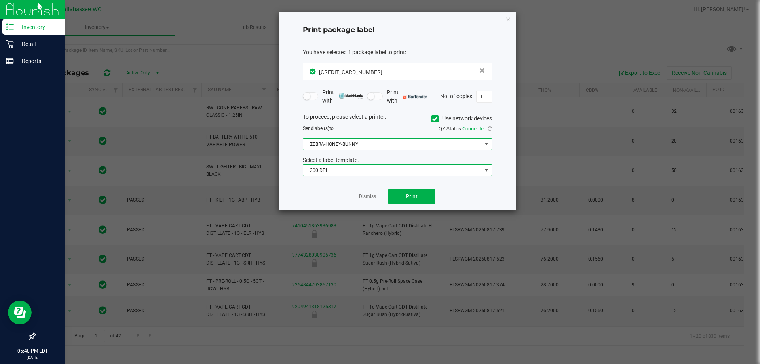
click at [377, 172] on span "300 DPI" at bounding box center [392, 170] width 178 height 11
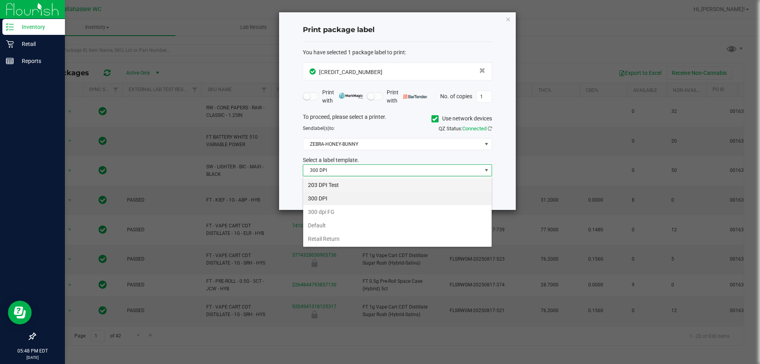
click at [361, 185] on li "203 DPI Test" at bounding box center [397, 184] width 188 height 13
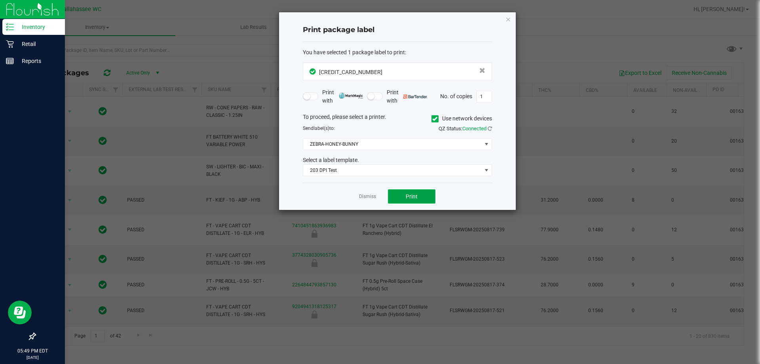
click at [403, 194] on button "Print" at bounding box center [411, 196] width 47 height 14
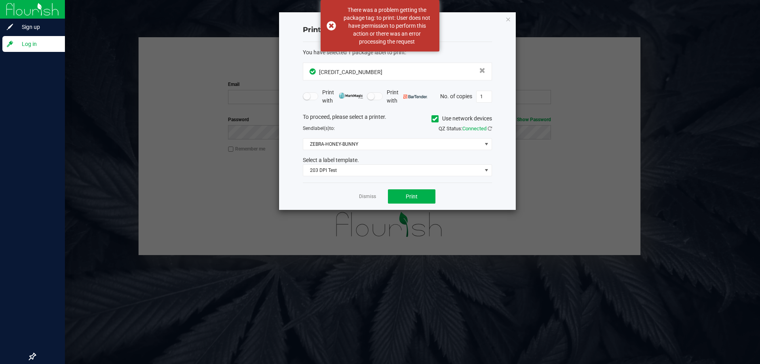
click at [498, 21] on div "Print package label You have selected 1 package label to print : 66240100318497…" at bounding box center [397, 110] width 237 height 197
click at [506, 19] on icon "button" at bounding box center [508, 18] width 6 height 9
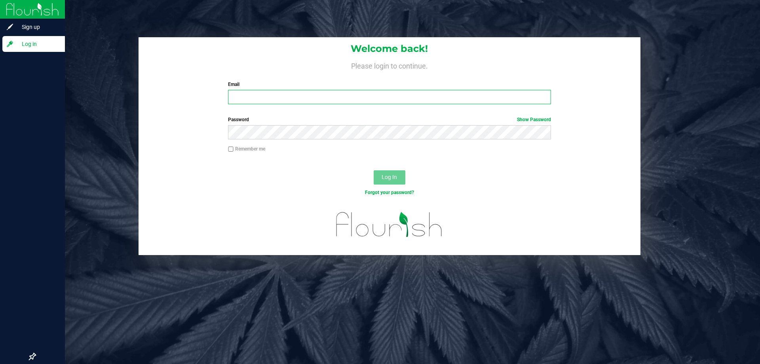
click at [343, 92] on input "Email" at bounding box center [389, 97] width 322 height 14
type input "[EMAIL_ADDRESS][DOMAIN_NAME]"
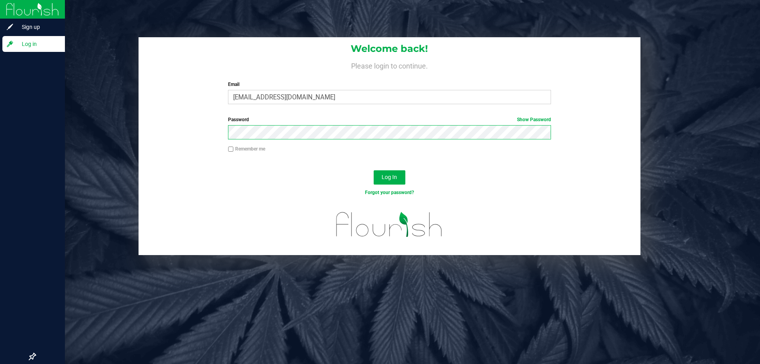
click at [373, 170] on button "Log In" at bounding box center [389, 177] width 32 height 14
